Goal: Submit feedback/report problem

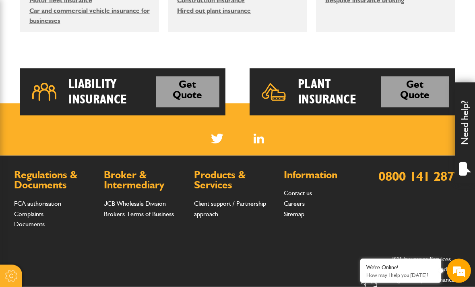
scroll to position [605, 0]
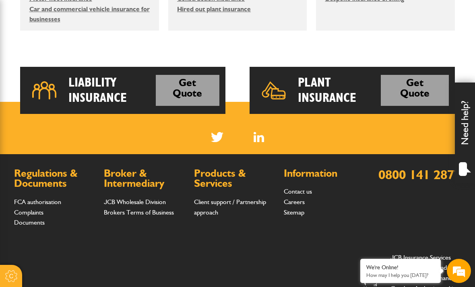
click at [297, 191] on link "Contact us" at bounding box center [298, 191] width 28 height 8
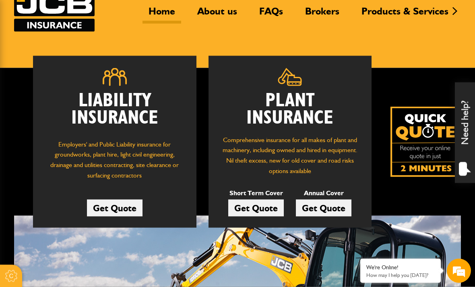
scroll to position [67, 0]
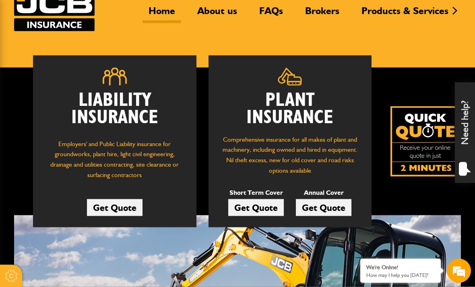
click at [389, 75] on div "Liability Insurance Employers' and Public Liability insurance for groundworks, …" at bounding box center [202, 142] width 376 height 172
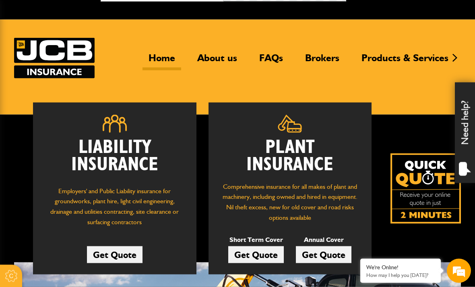
scroll to position [21, 0]
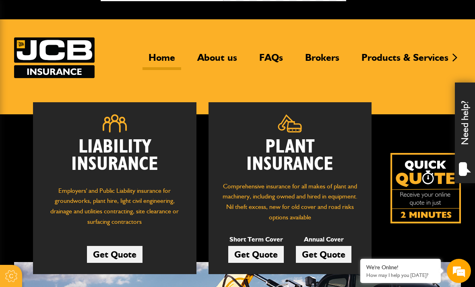
click at [234, 81] on header "Home About us FAQs Brokers Products & Services Construction insurance Car and c…" at bounding box center [237, 66] width 475 height 95
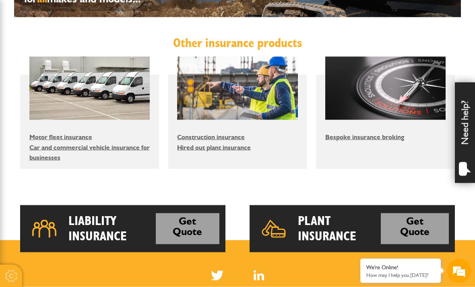
scroll to position [466, 0]
click at [401, 283] on div "We're Online! How may I help you today?" at bounding box center [400, 271] width 80 height 24
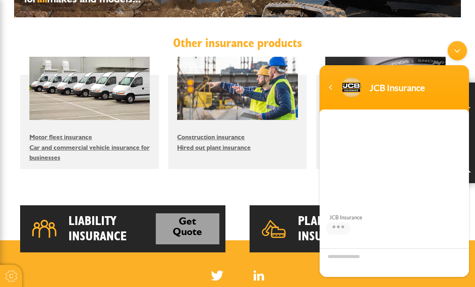
click at [357, 152] on div "JCB Insurance" at bounding box center [393, 175] width 149 height 117
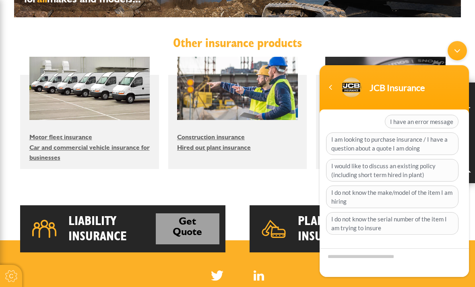
click at [363, 276] on textarea "Type your message and hit 'Enter'" at bounding box center [393, 262] width 149 height 29
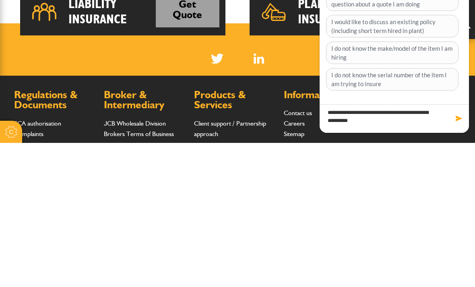
type textarea "**********"
click at [455, 119] on span at bounding box center [459, 118] width 8 height 8
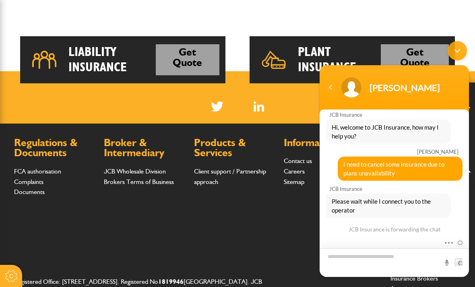
scroll to position [39, 0]
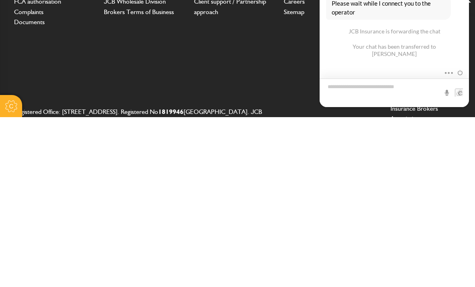
click at [350, 92] on textarea "Type your message and hit 'Enter'" at bounding box center [393, 92] width 149 height 29
paste textarea "**********"
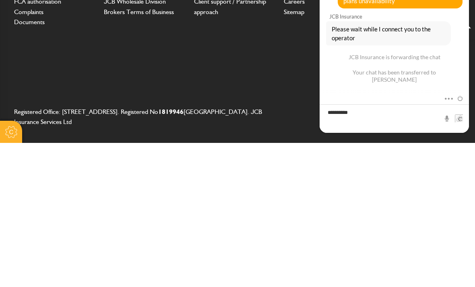
click at [359, 81] on div "JCB Insurance Hi, welcome to JCB Insurance, how may I help you? ian I need to c…" at bounding box center [393, 26] width 149 height 185
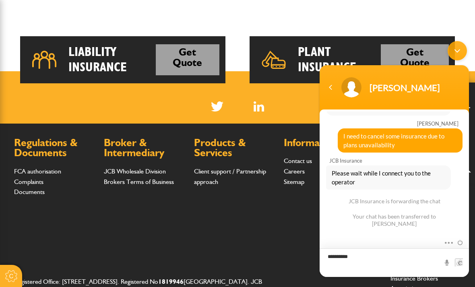
click at [434, 276] on textarea "**********" at bounding box center [393, 262] width 149 height 29
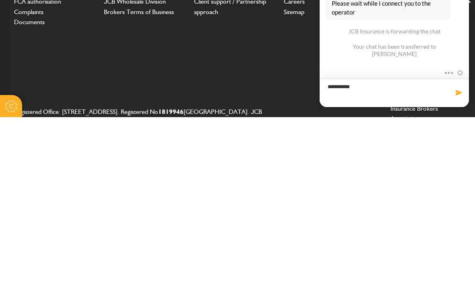
type textarea "**********"
click at [415, 222] on p "JCB Insurance Services Ltd. is Authorised and Regulated by the Financial Conduc…" at bounding box center [425, 258] width 70 height 72
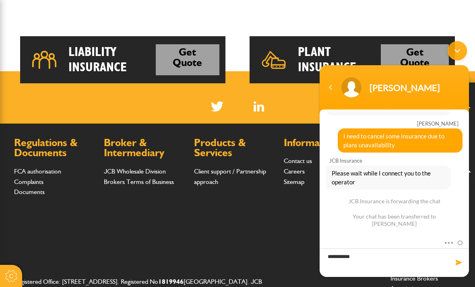
scroll to position [39, 0]
click at [460, 266] on span at bounding box center [459, 262] width 8 height 8
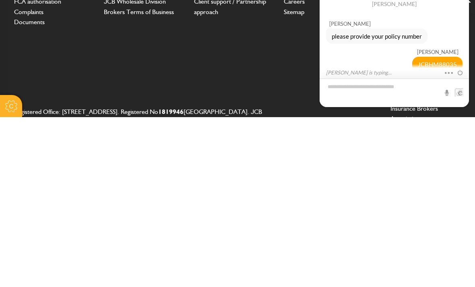
scroll to position [126, 0]
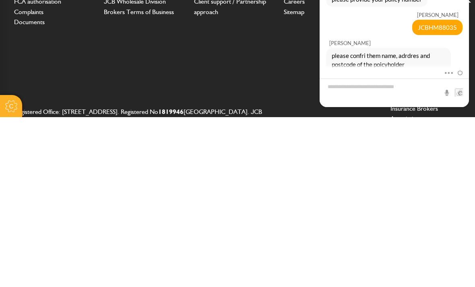
click at [346, 215] on div "Registered Office: Station Road, Rocester, Staffordshire, England, ST14 5JS. Re…" at bounding box center [237, 257] width 447 height 85
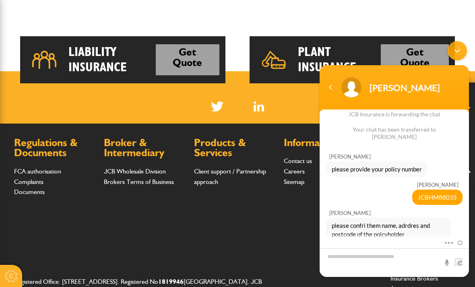
scroll to position [104, 0]
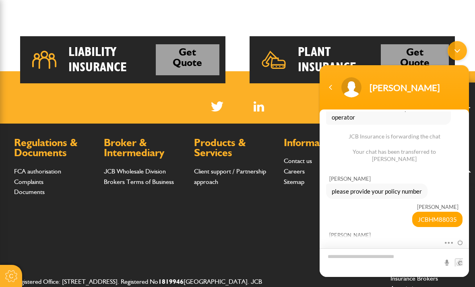
click at [375, 276] on textarea "Type your message and hit 'Enter'" at bounding box center [393, 262] width 149 height 29
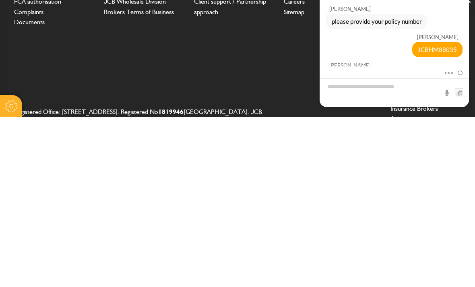
click at [359, 215] on div "Registered Office: Station Road, Rocester, Staffordshire, England, ST14 5JS. Re…" at bounding box center [237, 257] width 447 height 85
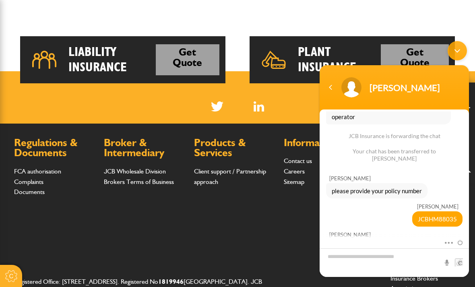
scroll to position [104, 0]
click at [364, 276] on textarea "Type your message and hit 'Enter'" at bounding box center [393, 262] width 149 height 29
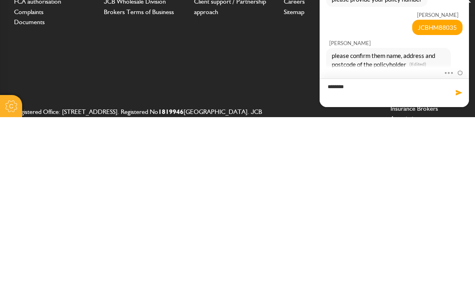
scroll to position [126, 0]
type textarea "**********"
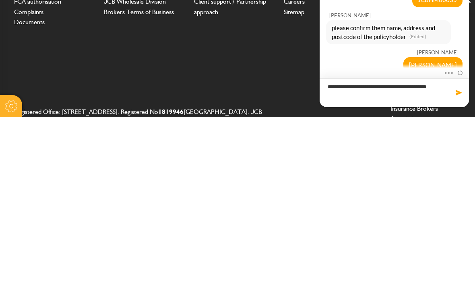
type textarea "**********"
click at [459, 215] on div "JCB Insurance Services Ltd. is Authorised and Regulated by the Financial Conduc…" at bounding box center [410, 257] width 101 height 85
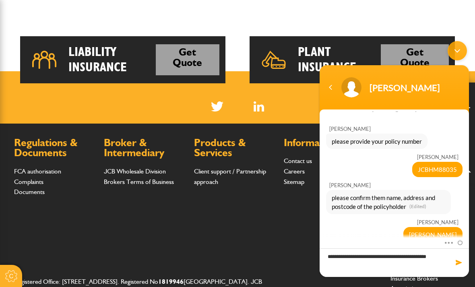
scroll to position [132, 0]
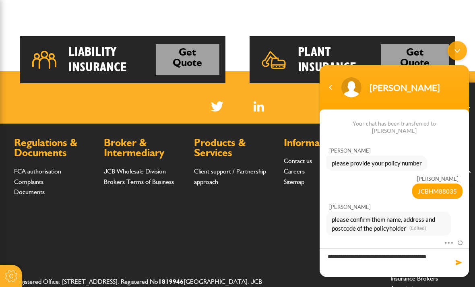
click at [459, 266] on span at bounding box center [459, 262] width 8 height 8
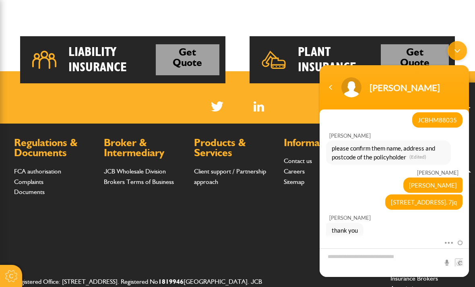
scroll to position [203, 0]
click at [373, 276] on textarea "Type your message and hit 'Enter'" at bounding box center [393, 262] width 149 height 29
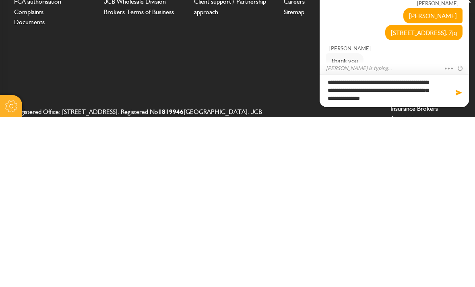
type textarea "**********"
click at [453, 215] on div "JCB Insurance Services Ltd. is Authorised and Regulated by the Financial Conduc…" at bounding box center [410, 257] width 101 height 85
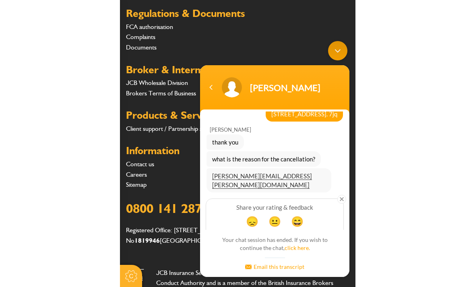
scroll to position [635, 0]
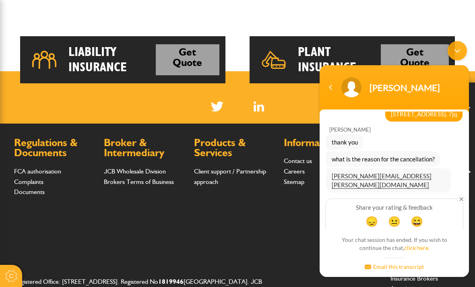
click at [362, 177] on link "steve.burnett@jcb.com" at bounding box center [382, 180] width 100 height 16
click at [369, 177] on link "steve.burnett@jcb.com" at bounding box center [382, 180] width 100 height 16
click at [361, 178] on link "steve.burnett@jcb.com" at bounding box center [382, 180] width 100 height 16
click at [454, 175] on div "steve.burnett@jcb.com" at bounding box center [394, 180] width 136 height 24
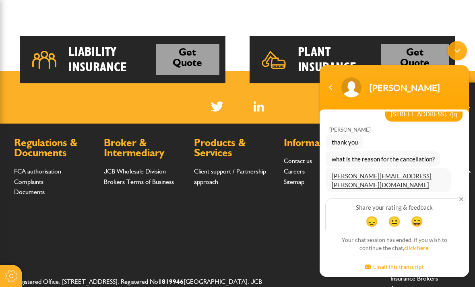
click at [363, 179] on link "steve.burnett@jcb.com" at bounding box center [382, 180] width 100 height 16
click at [380, 175] on link "steve.burnett@jcb.com" at bounding box center [382, 180] width 100 height 16
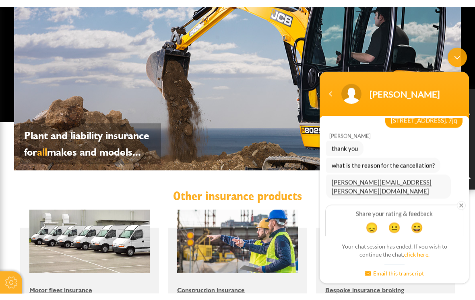
scroll to position [320, 0]
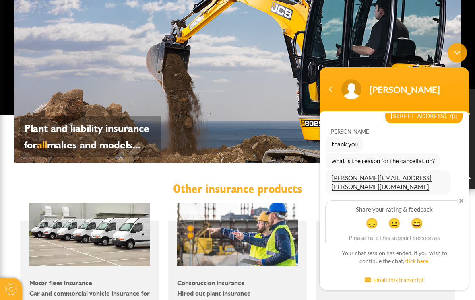
click at [359, 181] on link "steve.burnett@jcb.com" at bounding box center [382, 182] width 100 height 16
click at [372, 179] on link "steve.burnett@jcb.com" at bounding box center [382, 182] width 100 height 16
click at [367, 179] on link "steve.burnett@jcb.com" at bounding box center [382, 182] width 100 height 16
click at [373, 180] on link "steve.burnett@jcb.com" at bounding box center [382, 182] width 100 height 16
click at [371, 179] on link "steve.burnett@jcb.com" at bounding box center [382, 182] width 100 height 16
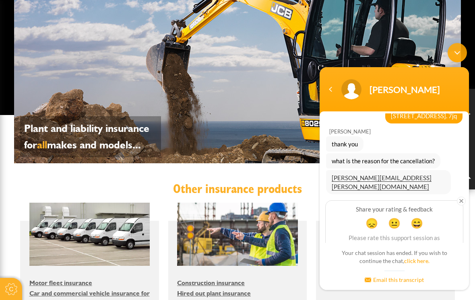
click at [415, 222] on span "😄" at bounding box center [416, 222] width 12 height 12
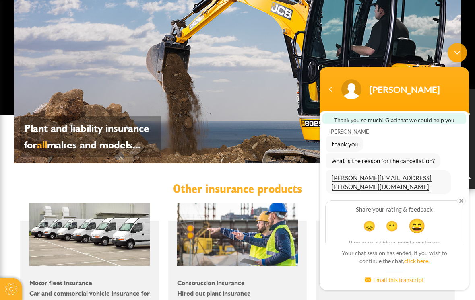
scroll to position [366, 0]
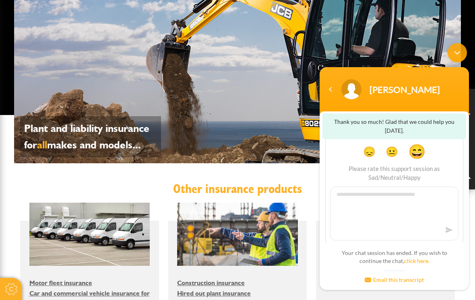
click at [357, 208] on textarea at bounding box center [394, 213] width 128 height 54
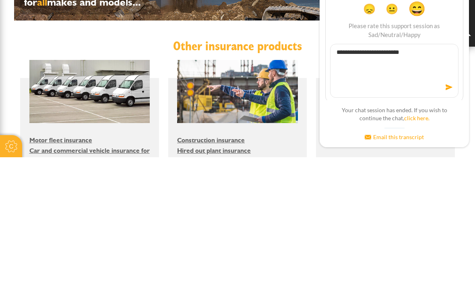
type textarea "**********"
click at [449, 82] on span at bounding box center [449, 87] width 12 height 12
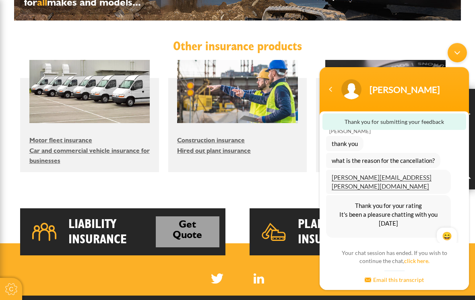
scroll to position [295, 0]
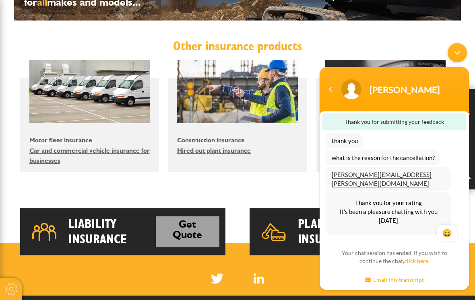
click at [362, 177] on link "steve.burnett@jcb.com" at bounding box center [382, 179] width 100 height 16
